Goal: Task Accomplishment & Management: Use online tool/utility

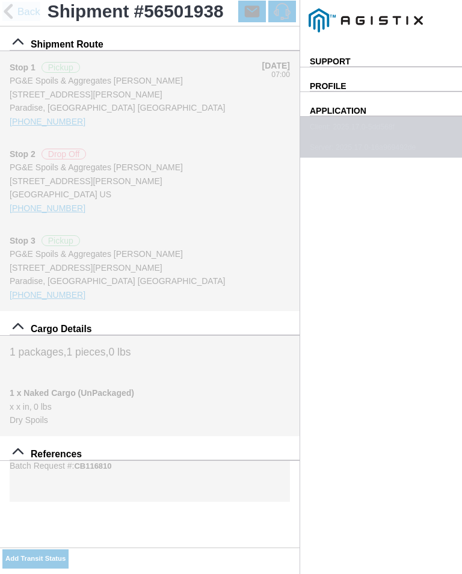
click at [0, 0] on span "button" at bounding box center [0, 0] width 0 height 0
click at [69, 551] on button "Add Transit Status" at bounding box center [35, 558] width 66 height 19
click at [0, 0] on select "Select Arrive at Drop Off Arrive at Pickup Break Start Break Stop Depart Drop O…" at bounding box center [0, 0] width 0 height 0
select select "DELIVRED"
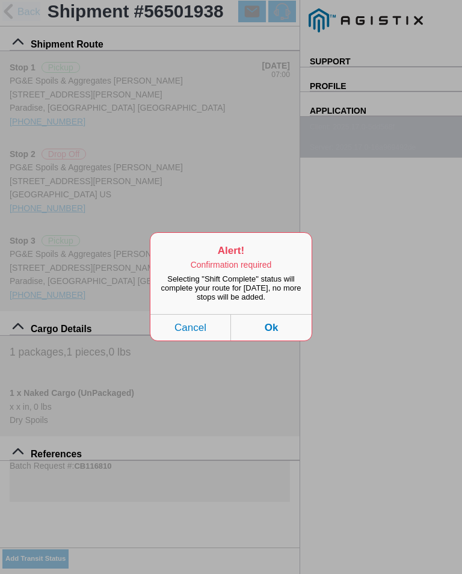
click at [204, 320] on button "Cancel" at bounding box center [190, 327] width 81 height 26
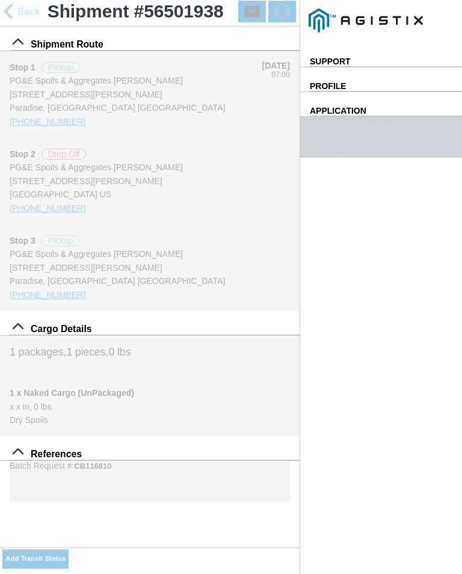
select select "DELIVRED"
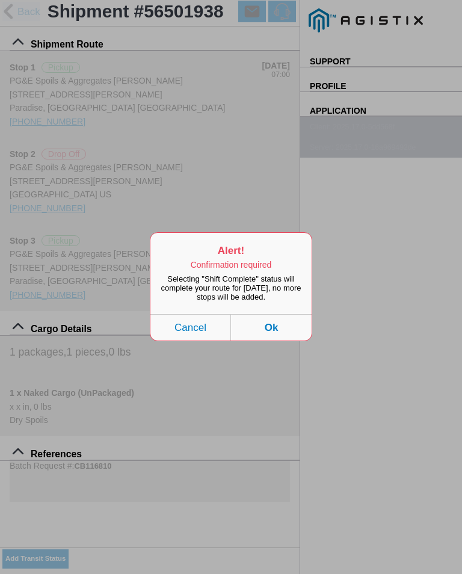
click at [286, 328] on button "Ok" at bounding box center [271, 327] width 81 height 26
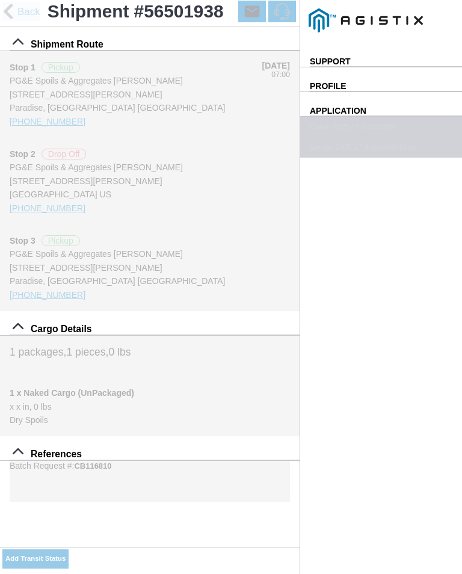
click at [0, 0] on input "15:48" at bounding box center [0, 0] width 0 height 0
type input "16:30"
click at [0, 0] on div "Location" at bounding box center [0, 0] width 0 height 0
click at [0, 0] on div "[STREET_ADDRESS][PERSON_NAME]" at bounding box center [0, 0] width 0 height 0
click at [0, 0] on slot "Apply" at bounding box center [0, 0] width 0 height 0
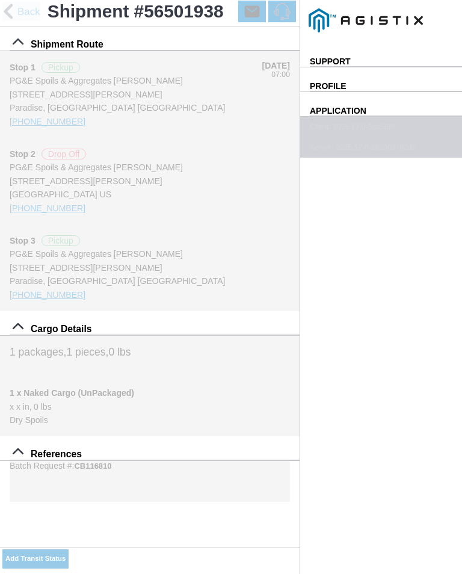
type input "Paradise"
click at [0, 0] on input "number" at bounding box center [0, 0] width 0 height 0
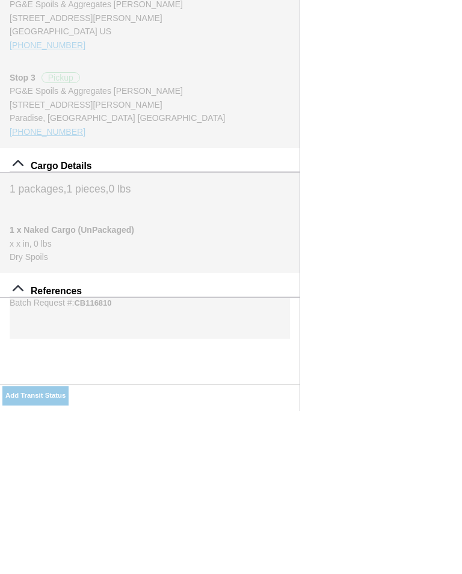
type input "0"
click at [0, 0] on button "SAVE" at bounding box center [0, 0] width 0 height 0
